Goal: Task Accomplishment & Management: Complete application form

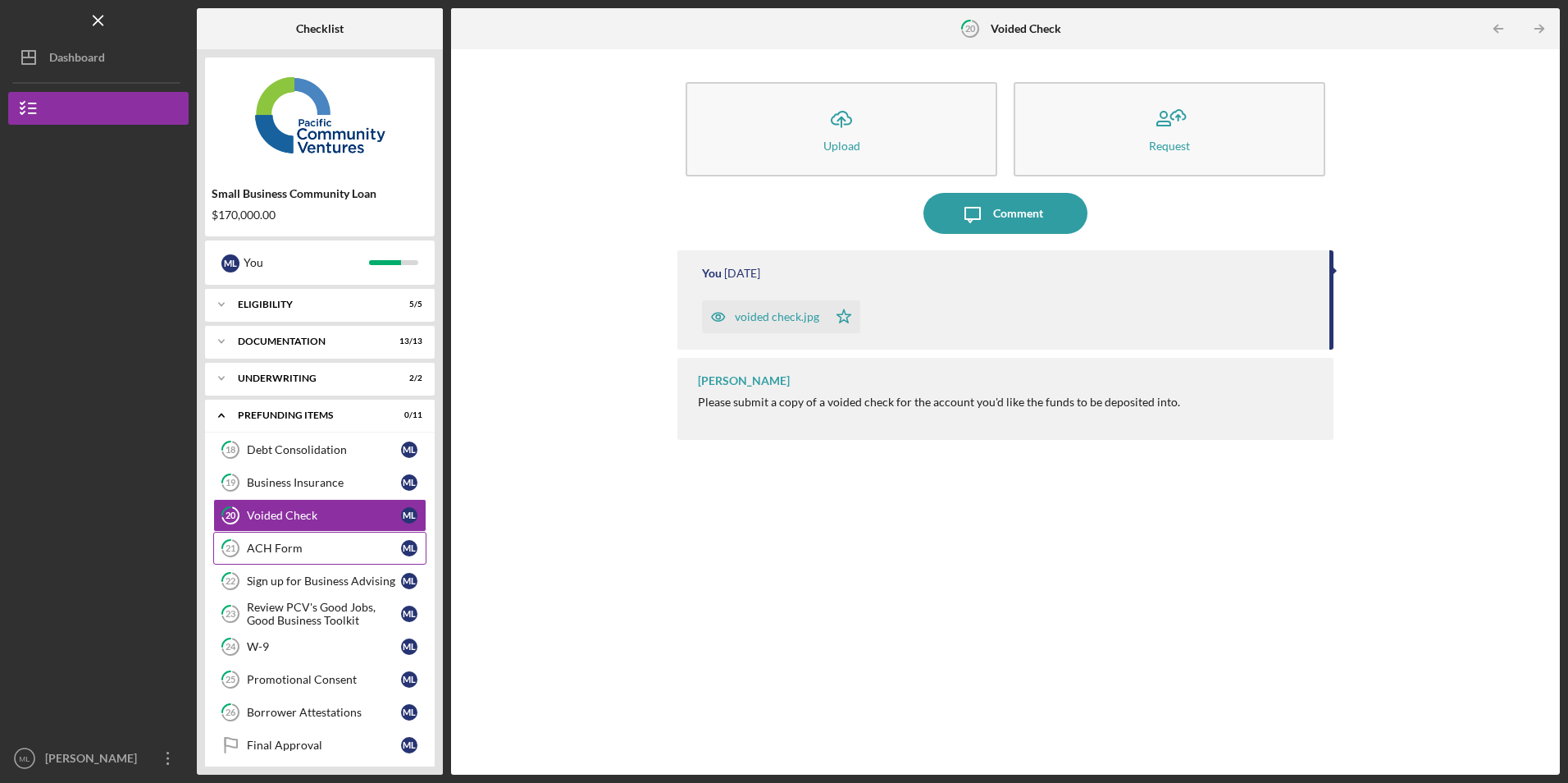
click at [297, 554] on div "ACH Form" at bounding box center [324, 548] width 155 height 13
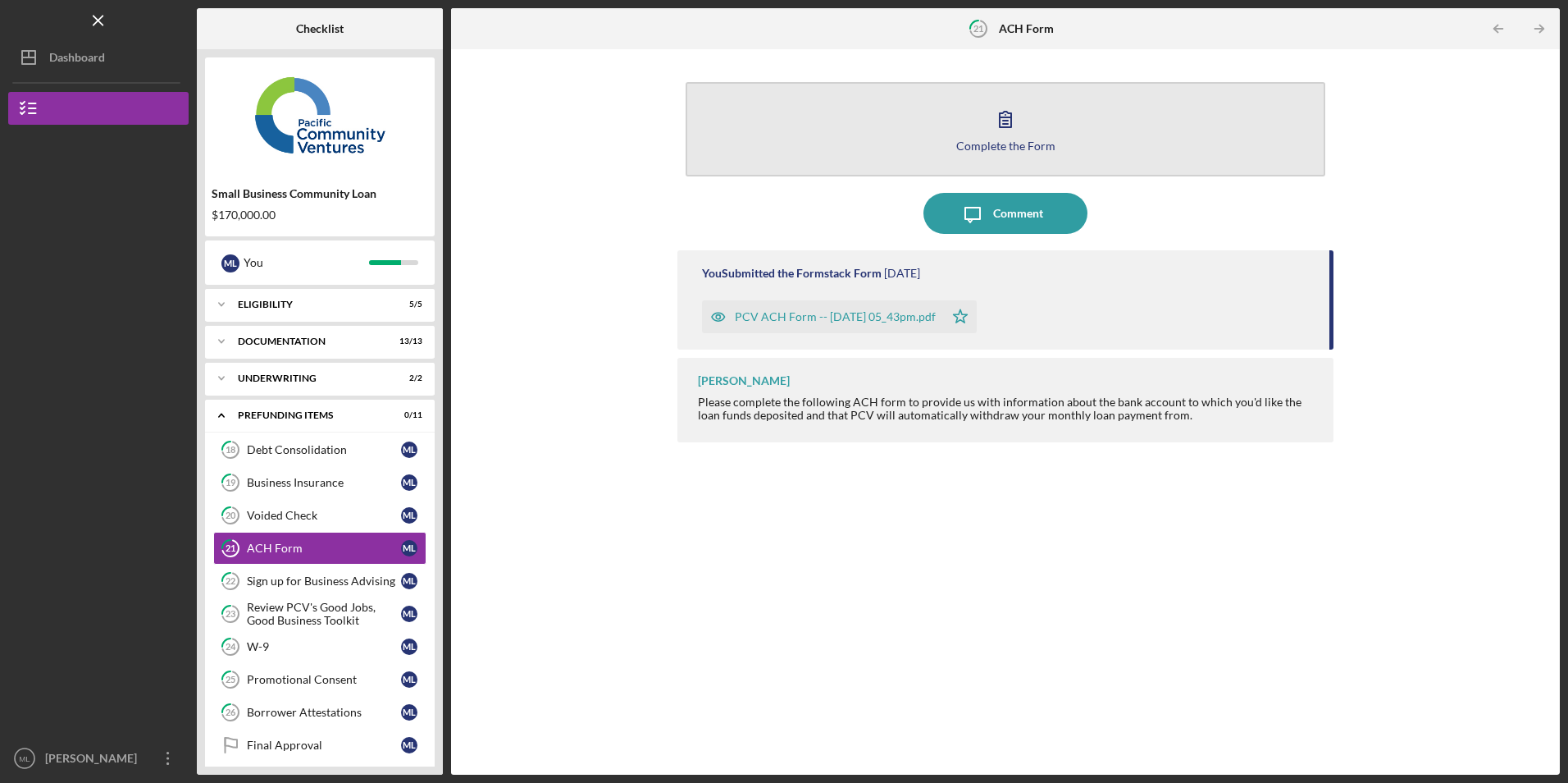
click at [866, 154] on button "Complete the Form Form" at bounding box center [1004, 129] width 639 height 95
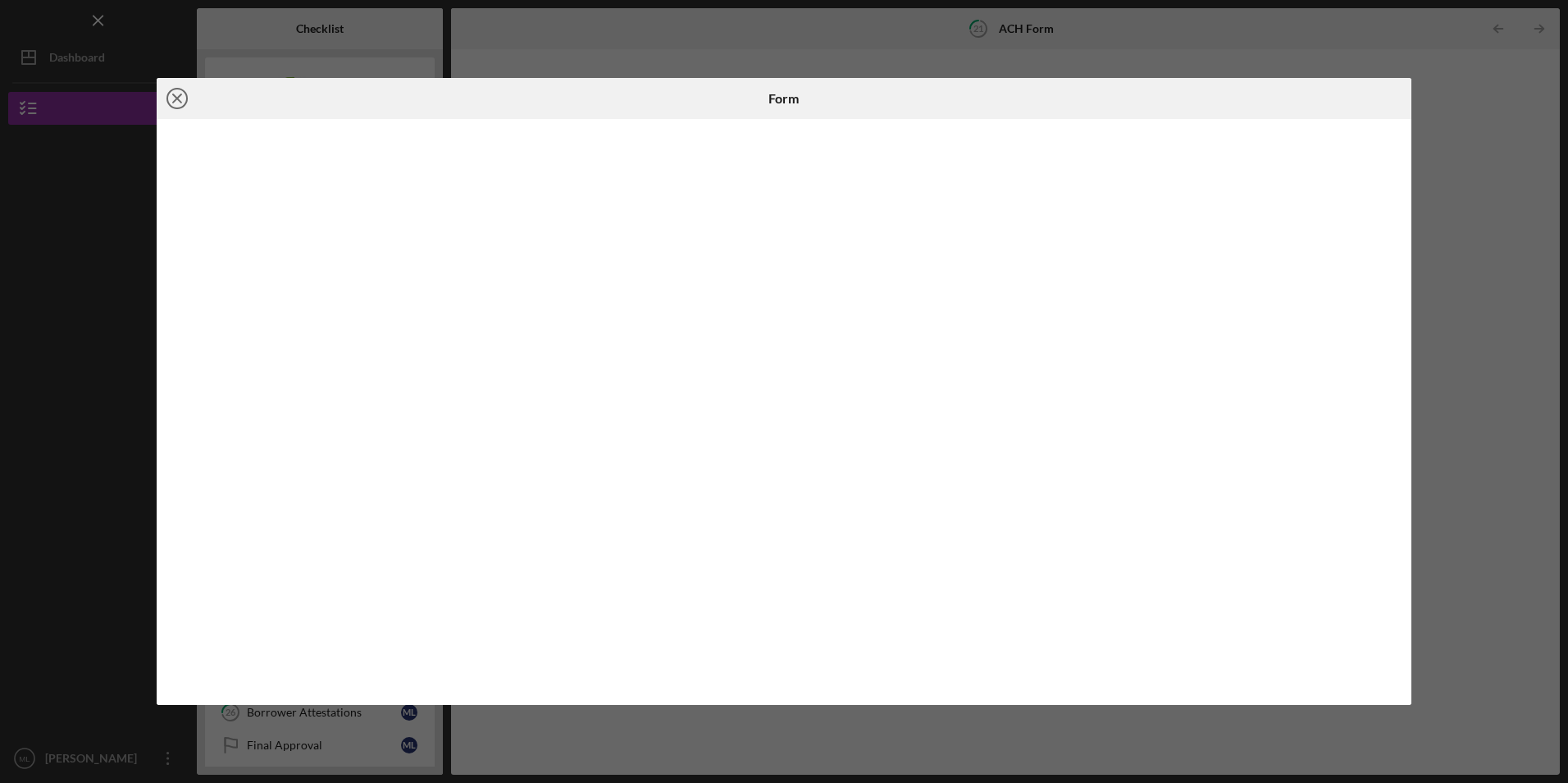
click at [176, 93] on icon "Icon/Close" at bounding box center [177, 98] width 41 height 41
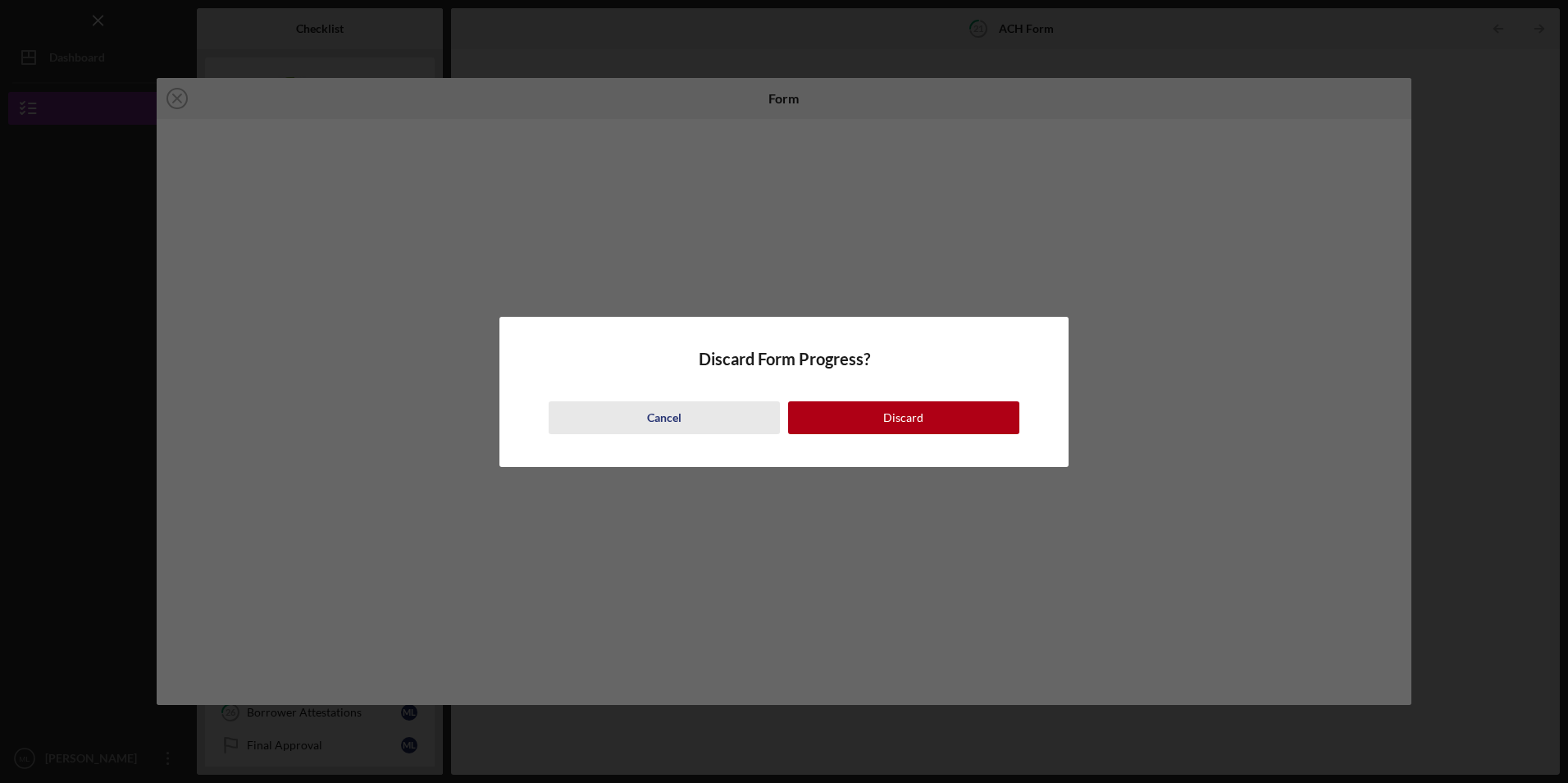
click at [662, 415] on div "Cancel" at bounding box center [663, 417] width 34 height 33
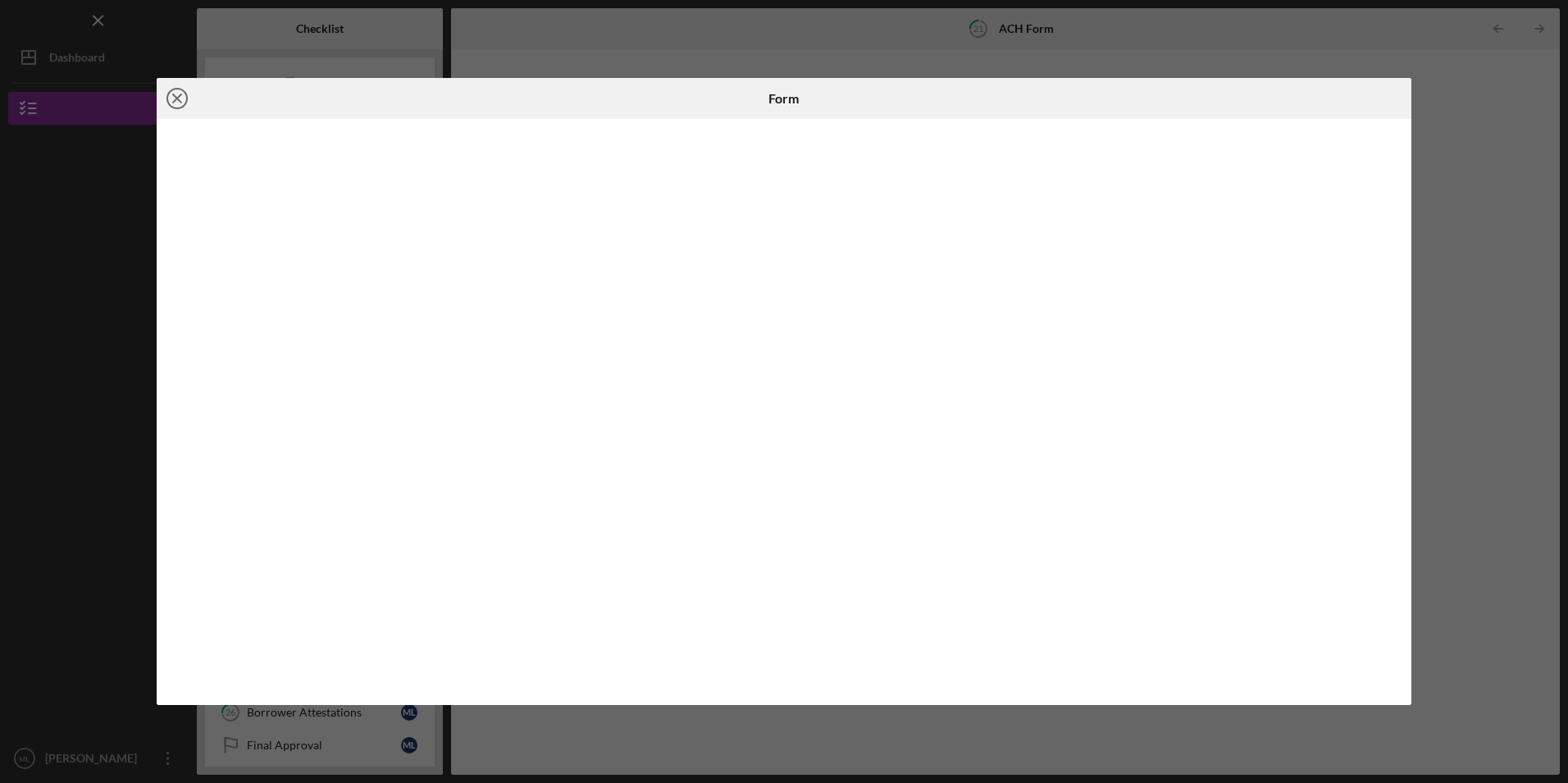
click at [177, 92] on icon "Icon/Close" at bounding box center [177, 98] width 41 height 41
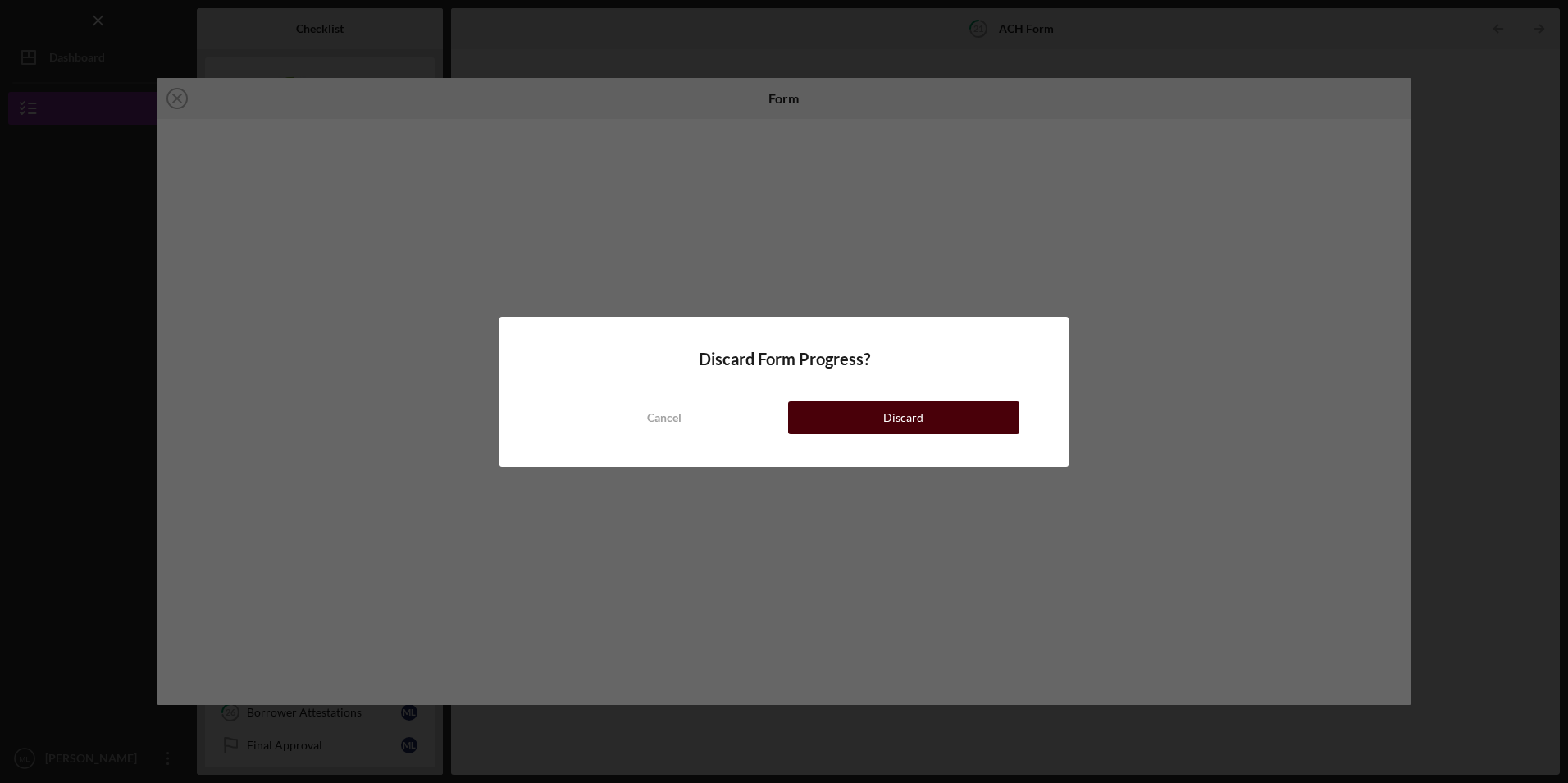
click at [857, 416] on button "Discard" at bounding box center [904, 417] width 231 height 33
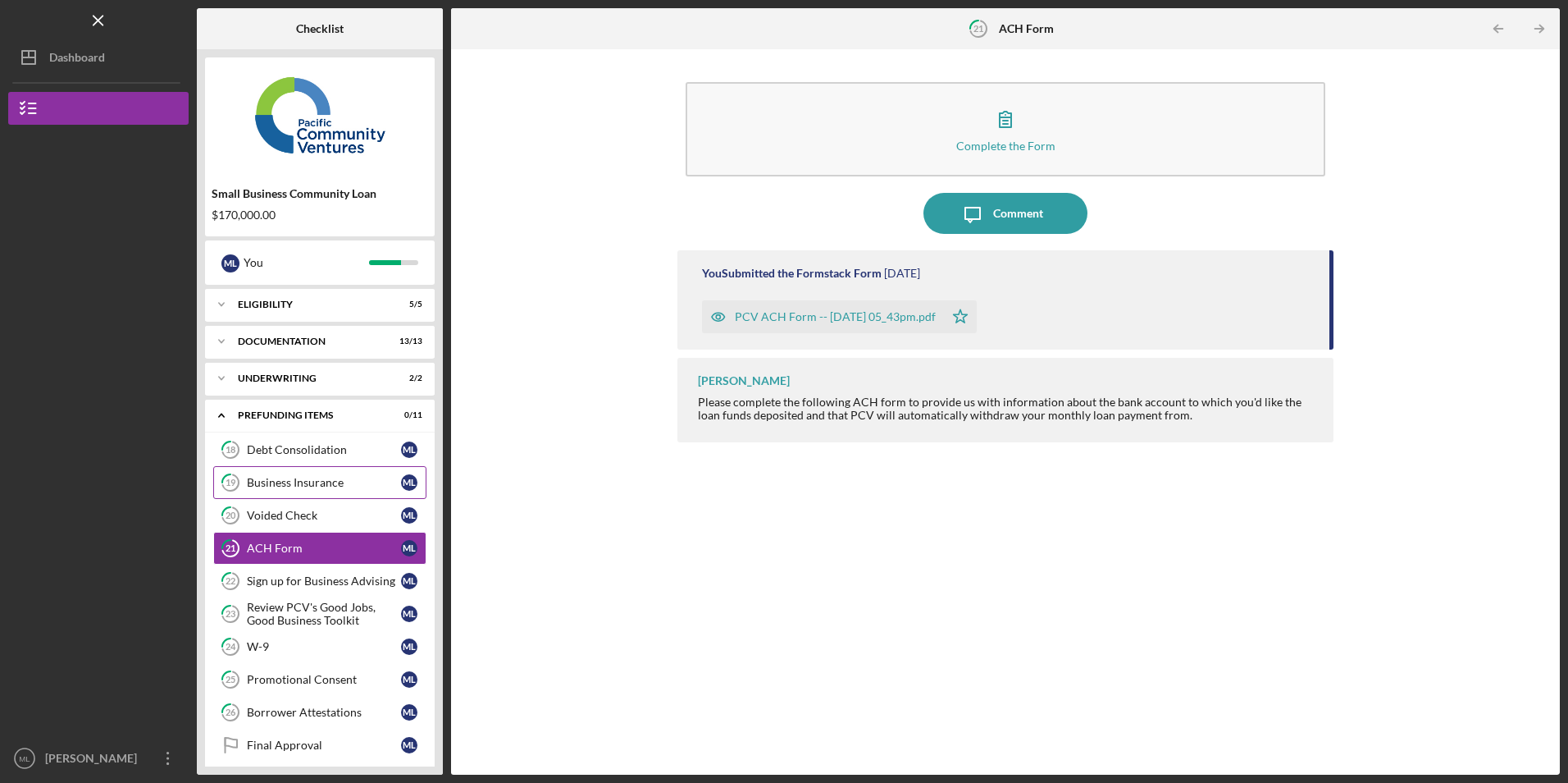
click at [275, 489] on link "19 Business Insurance M L" at bounding box center [320, 482] width 214 height 33
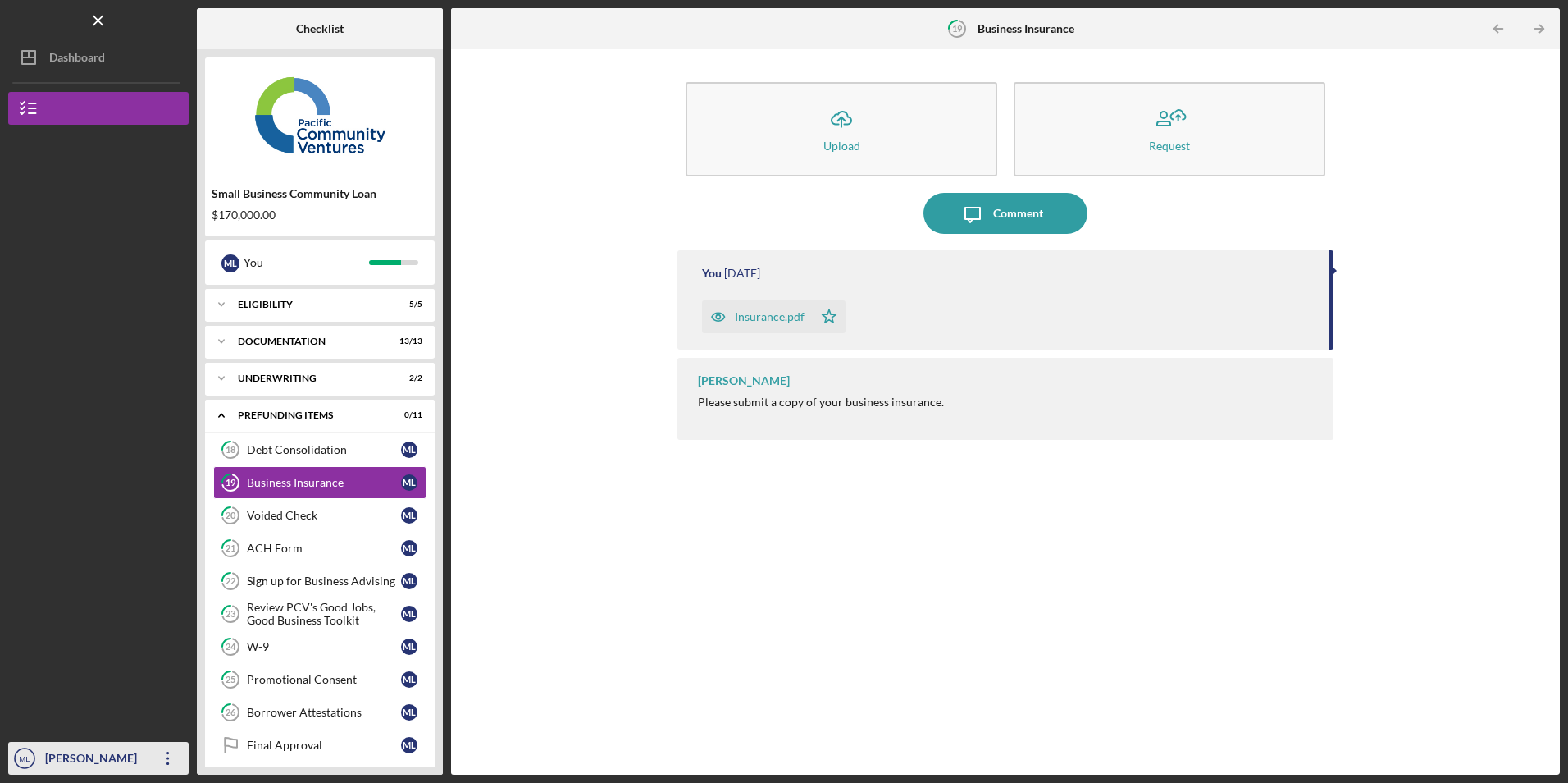
click at [171, 753] on icon "Icon/Overflow" at bounding box center [168, 758] width 41 height 41
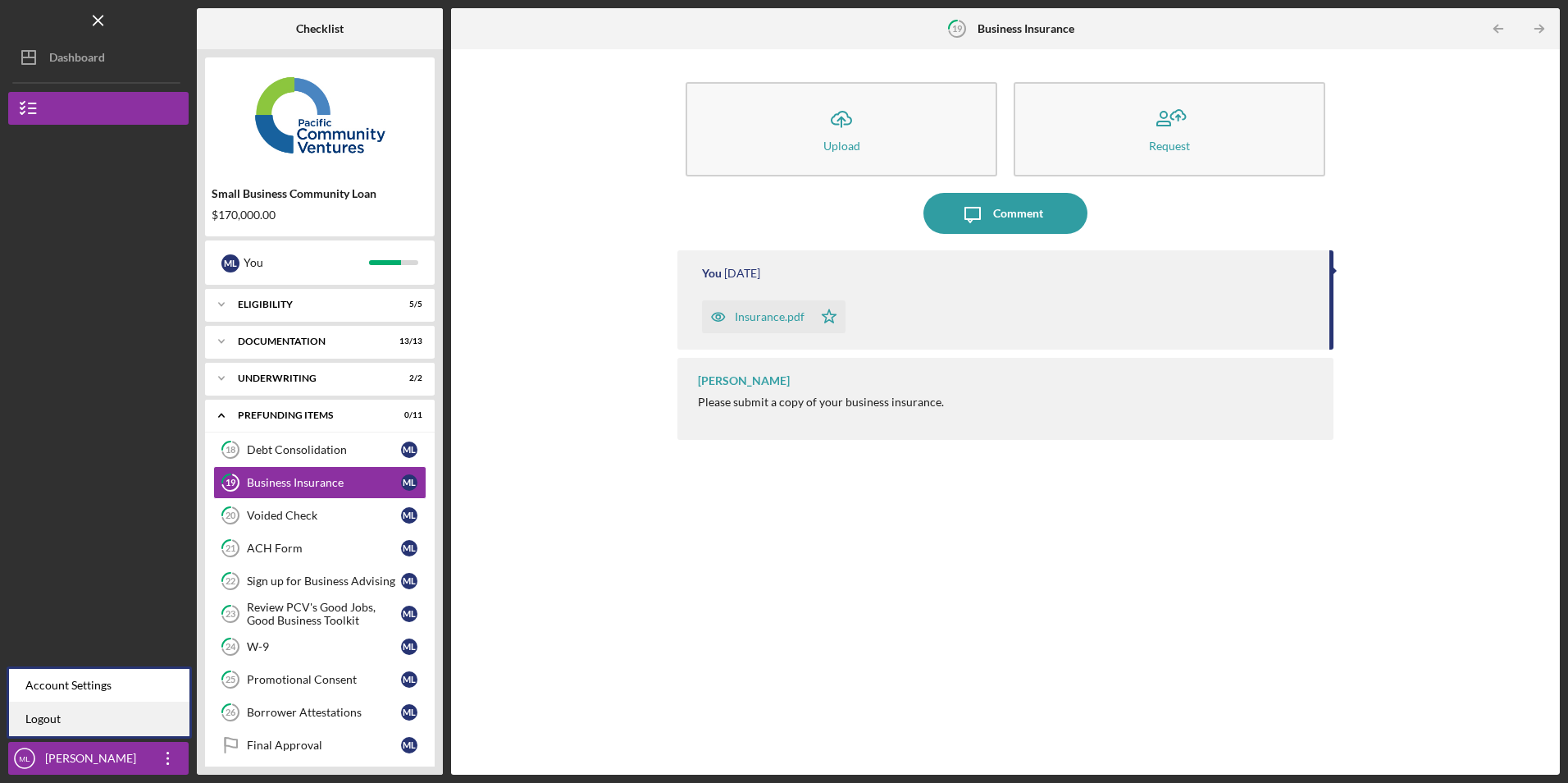
click at [150, 724] on link "Logout" at bounding box center [98, 719] width 180 height 33
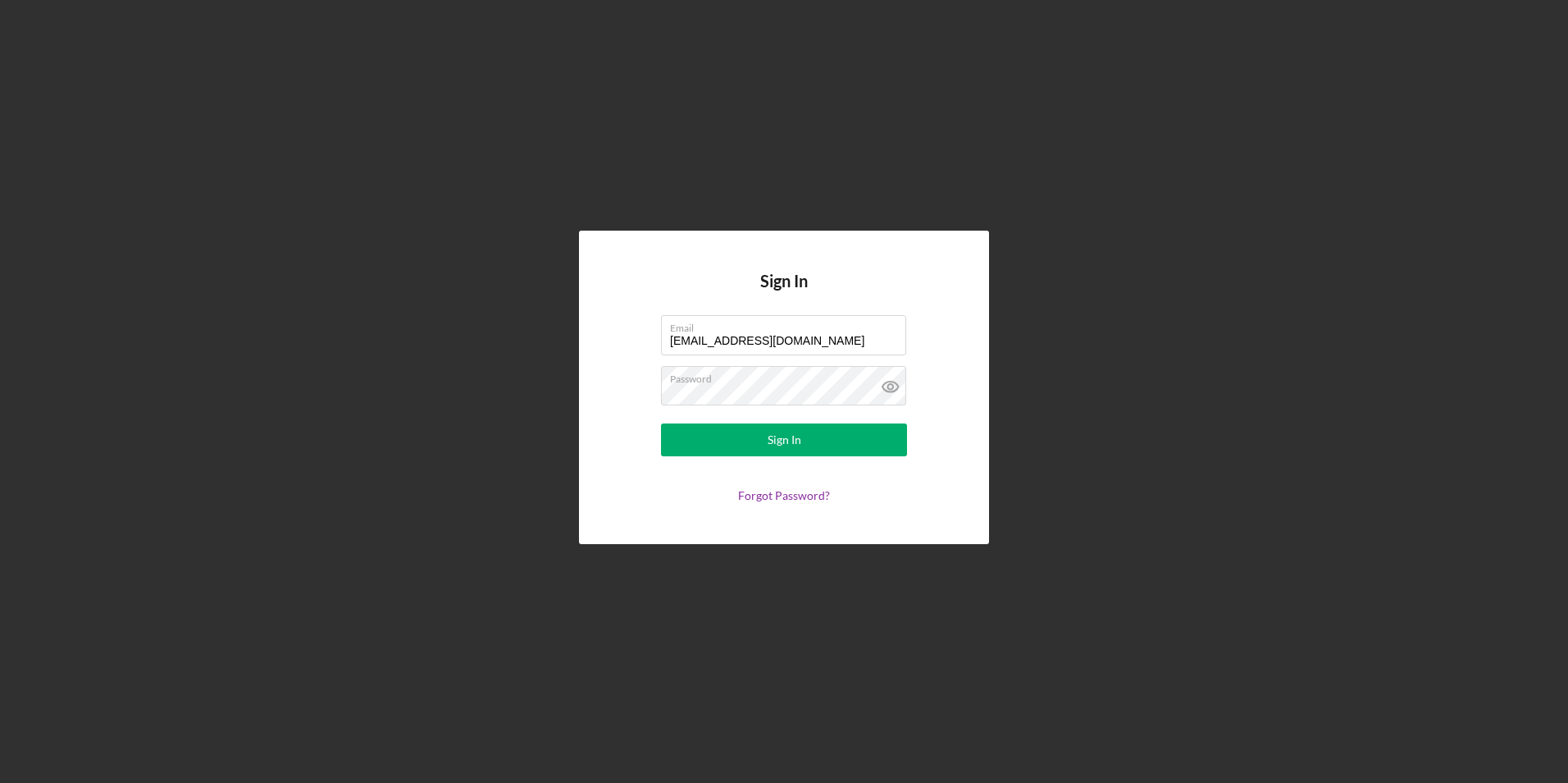
drag, startPoint x: 808, startPoint y: 340, endPoint x: 542, endPoint y: 325, distance: 266.4
click at [542, 325] on div "Sign In Email [EMAIL_ADDRESS][DOMAIN_NAME] Password Sign In Forgot Password?" at bounding box center [784, 387] width 1551 height 774
type input "[EMAIL_ADDRESS][DOMAIN_NAME]"
click at [689, 440] on button "Sign In" at bounding box center [784, 439] width 246 height 33
